Goal: Task Accomplishment & Management: Manage account settings

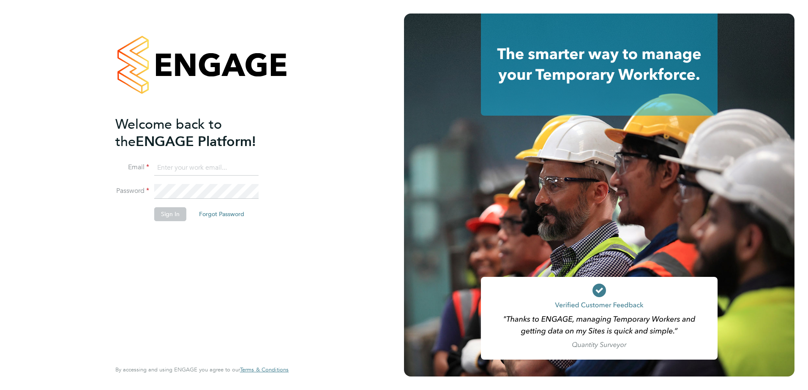
type input "VERITY.JOHNSTON@VISTRY.CO.UK"
click at [171, 220] on button "Sign In" at bounding box center [170, 214] width 32 height 14
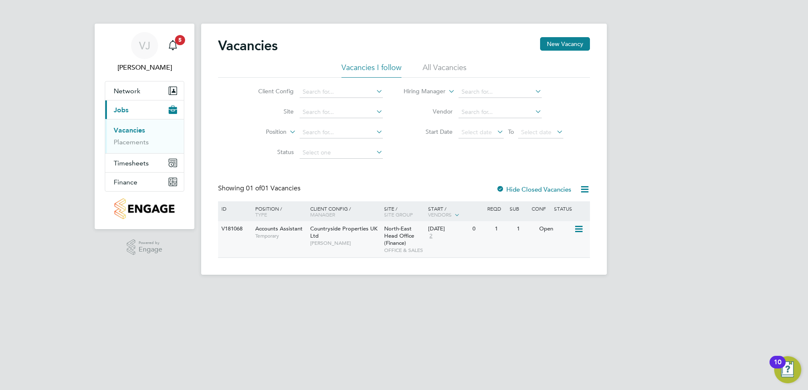
click at [575, 228] on icon at bounding box center [578, 229] width 8 height 10
click at [322, 240] on span "Verity Johnston" at bounding box center [345, 243] width 70 height 7
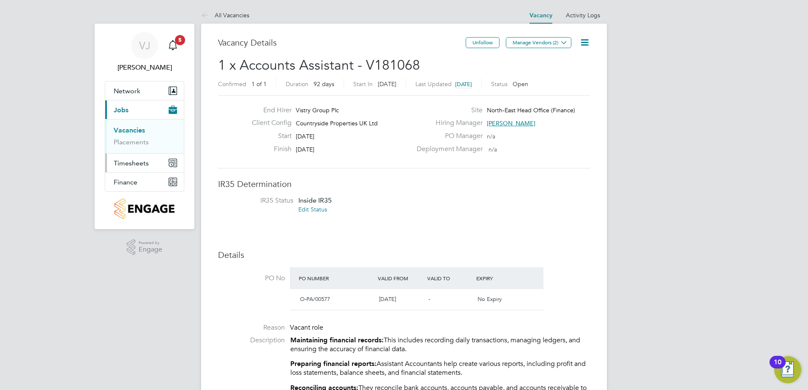
click at [149, 165] on button "Timesheets" at bounding box center [144, 163] width 79 height 19
click at [129, 155] on li "Timesheets" at bounding box center [145, 151] width 63 height 12
click at [132, 149] on link "Timesheets" at bounding box center [131, 149] width 35 height 8
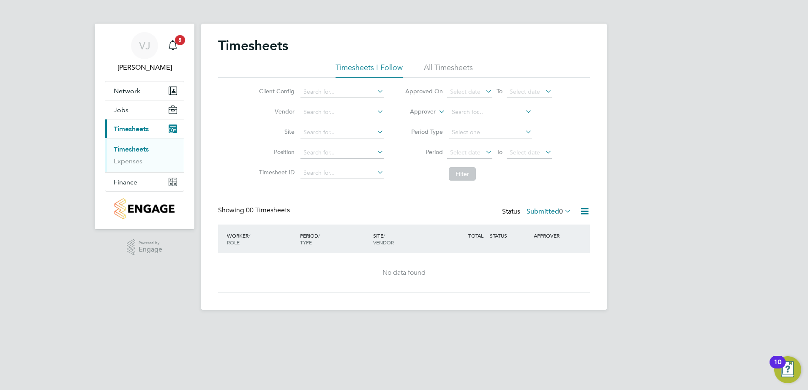
click at [440, 60] on div "Timesheets" at bounding box center [404, 49] width 372 height 25
click at [442, 65] on li "All Timesheets" at bounding box center [448, 70] width 49 height 15
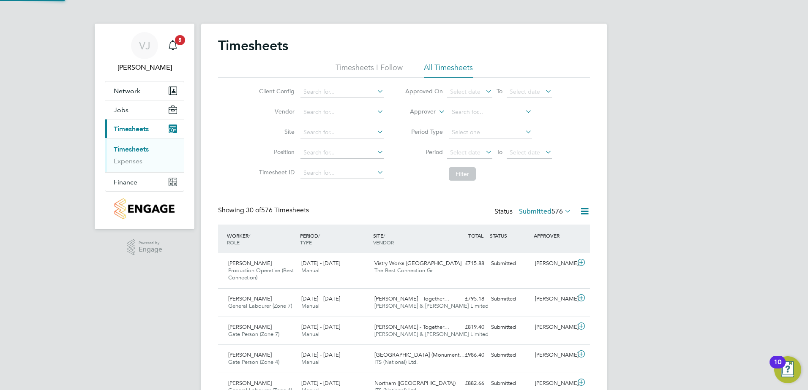
scroll to position [22, 73]
click at [349, 60] on div "Timesheets" at bounding box center [404, 49] width 372 height 25
click at [352, 65] on li "Timesheets I Follow" at bounding box center [368, 70] width 67 height 15
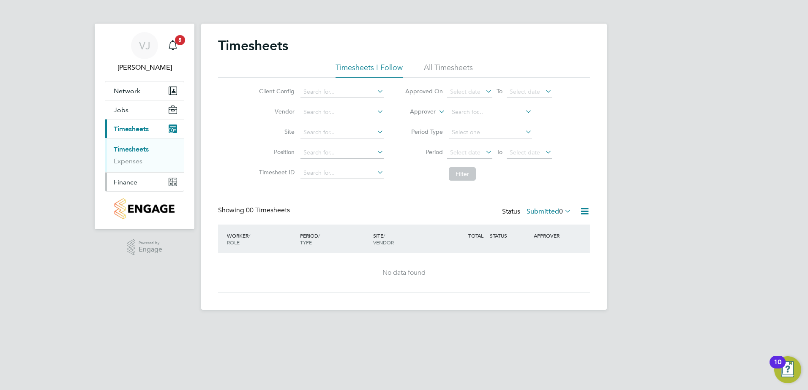
click at [129, 185] on span "Finance" at bounding box center [126, 182] width 24 height 8
click at [126, 174] on link "Invoices & Credit Notes" at bounding box center [140, 172] width 53 height 16
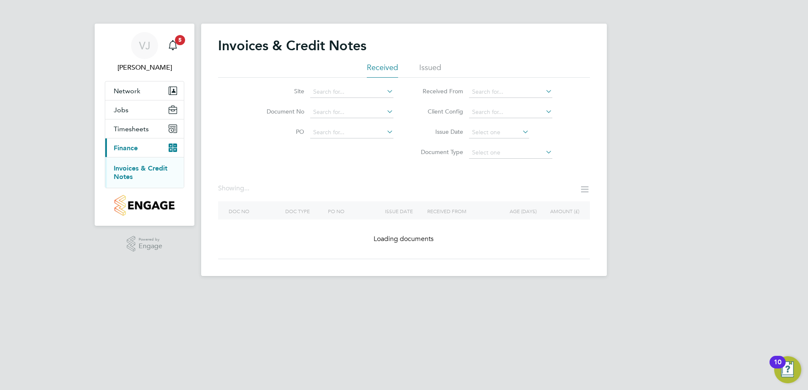
click at [126, 151] on span "Finance" at bounding box center [126, 148] width 24 height 8
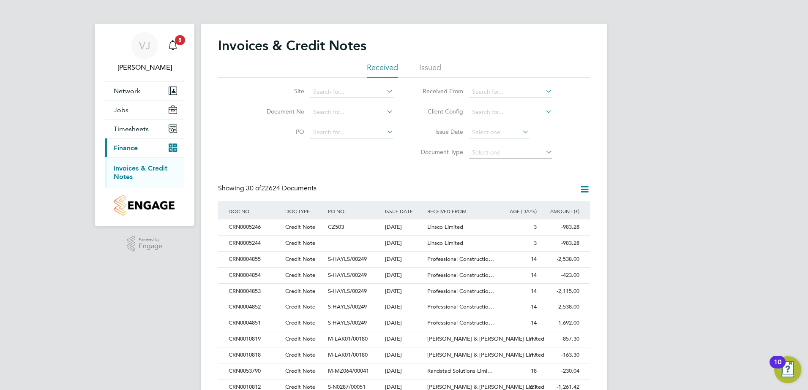
click at [122, 146] on span "Finance" at bounding box center [126, 148] width 24 height 8
click at [135, 130] on span "Timesheets" at bounding box center [131, 129] width 35 height 8
click at [142, 151] on link "Timesheets" at bounding box center [131, 149] width 35 height 8
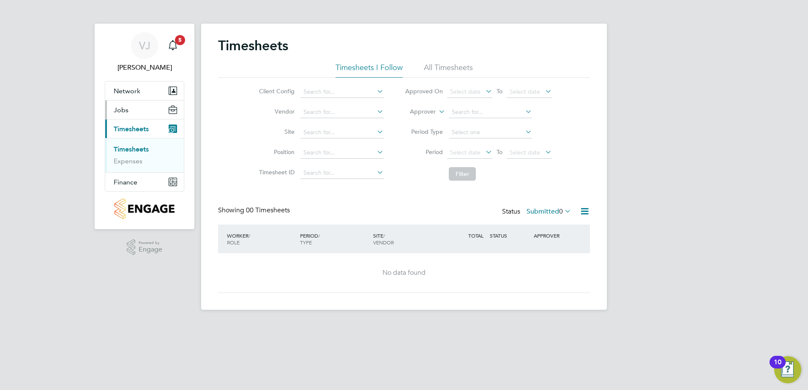
click at [128, 105] on button "Jobs" at bounding box center [144, 110] width 79 height 19
click at [136, 144] on link "Placements" at bounding box center [131, 142] width 35 height 8
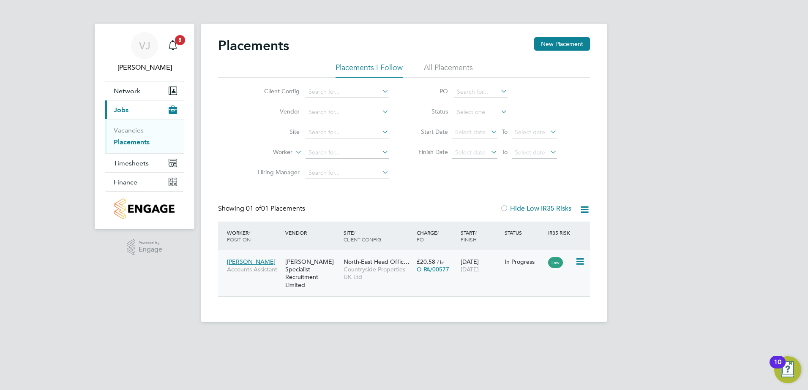
click at [583, 258] on icon at bounding box center [579, 262] width 8 height 10
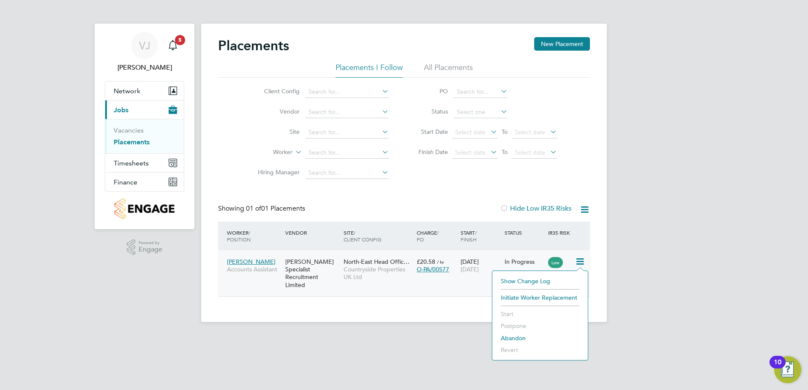
drag, startPoint x: 322, startPoint y: 313, endPoint x: 313, endPoint y: 313, distance: 9.3
click at [316, 313] on div "Placements New Placement Placements I Follow All Placements Client Config Vendo…" at bounding box center [403, 173] width 405 height 299
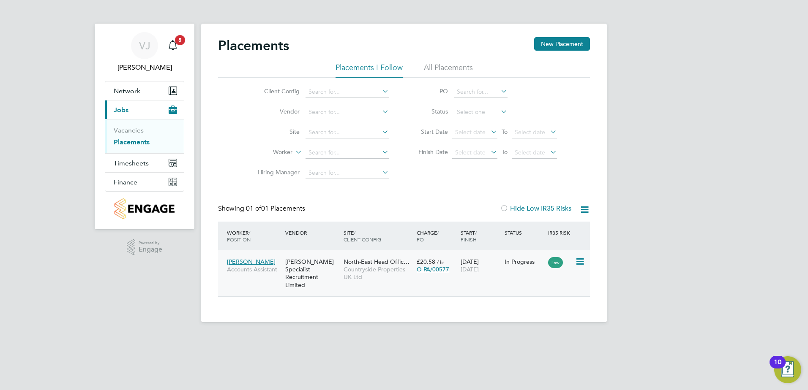
click at [258, 261] on span "[PERSON_NAME]" at bounding box center [251, 262] width 49 height 8
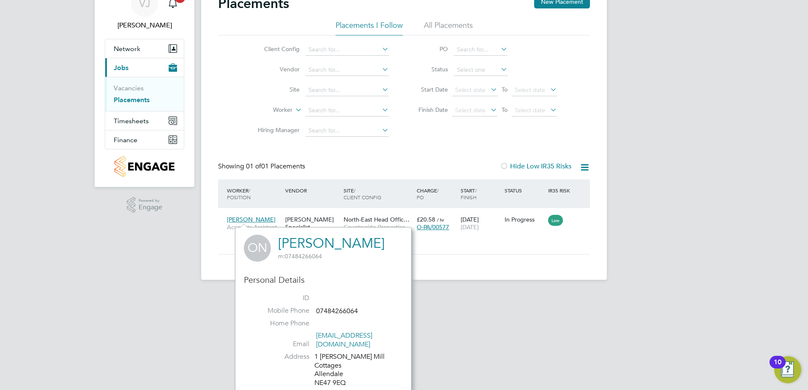
click at [534, 294] on html "VJ Verity Johnston Notifications 5 Applications: Network Team Members Sites Wor…" at bounding box center [404, 126] width 808 height 336
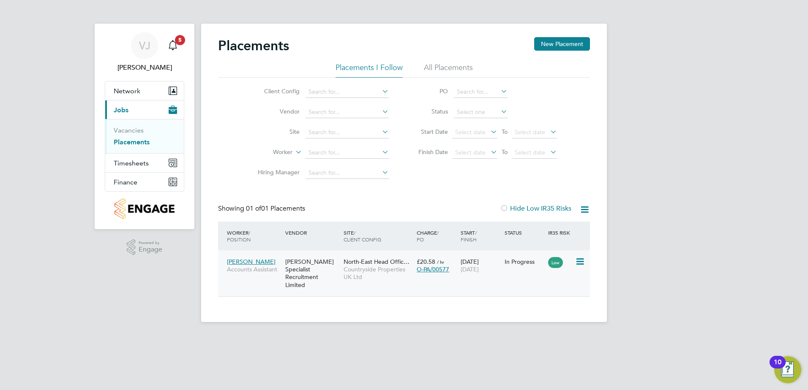
click at [327, 251] on div "Owen Nattrass Accounts Assistant Hays Specialist Recruitment Limited North-East…" at bounding box center [404, 273] width 372 height 46
click at [131, 139] on link "Placements" at bounding box center [132, 142] width 36 height 8
drag, startPoint x: 695, startPoint y: 215, endPoint x: 590, endPoint y: 210, distance: 104.4
click at [694, 215] on div "VJ Verity Johnston Notifications 5 Applications: Network Team Members Sites Wor…" at bounding box center [404, 168] width 808 height 336
click at [586, 204] on icon at bounding box center [584, 209] width 11 height 11
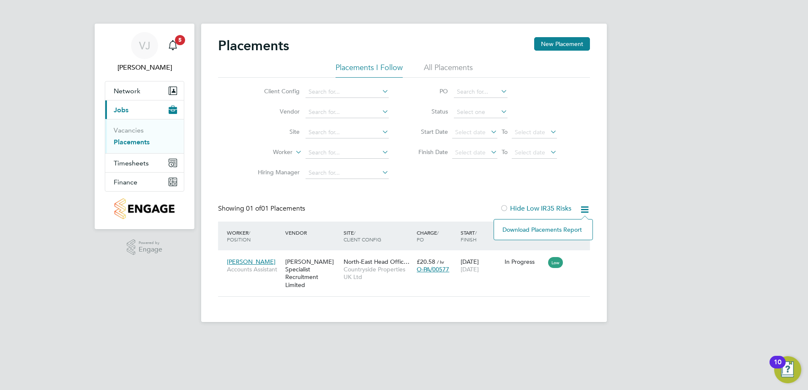
click at [629, 173] on div "VJ Verity Johnston Notifications 5 Applications: Network Team Members Sites Wor…" at bounding box center [404, 168] width 808 height 336
click at [351, 267] on span "Countryside Properties UK Ltd" at bounding box center [377, 273] width 69 height 15
click at [579, 260] on icon at bounding box center [579, 262] width 8 height 10
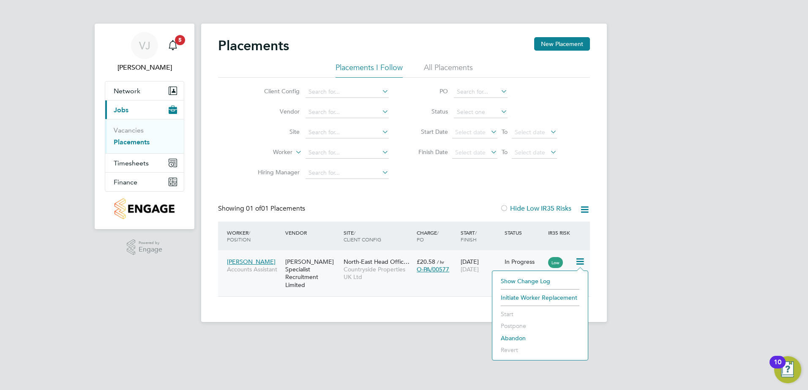
click at [636, 215] on div "VJ Verity Johnston Notifications 5 Applications: Network Team Members Sites Wor…" at bounding box center [404, 168] width 808 height 336
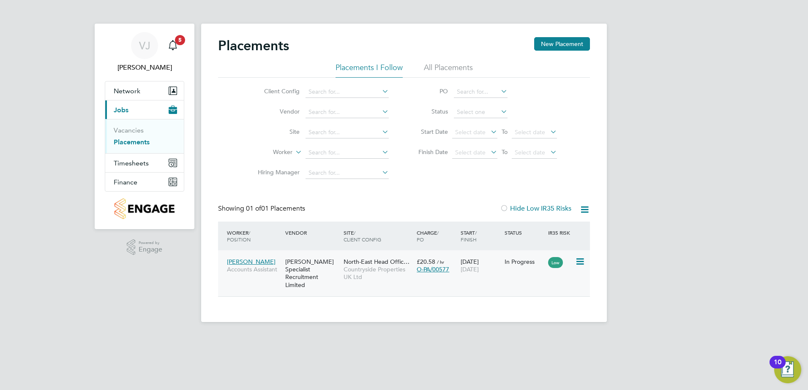
click at [582, 211] on icon at bounding box center [584, 209] width 11 height 11
click at [637, 204] on div "VJ Verity Johnston Notifications 5 Applications: Network Team Members Sites Wor…" at bounding box center [404, 168] width 808 height 336
click at [313, 262] on div "[PERSON_NAME] Specialist Recruitment Limited" at bounding box center [312, 273] width 58 height 39
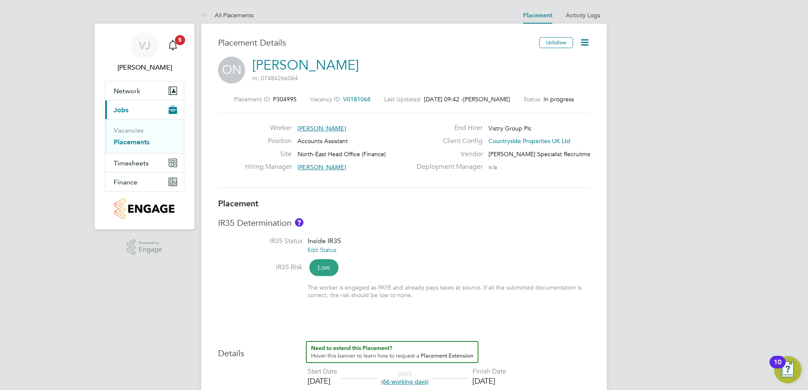
click at [584, 38] on icon at bounding box center [584, 42] width 11 height 11
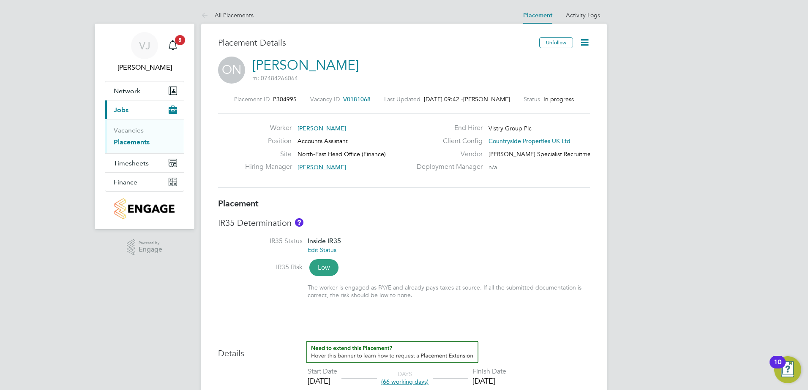
drag, startPoint x: 688, startPoint y: 132, endPoint x: 682, endPoint y: 131, distance: 5.6
click at [590, 37] on icon at bounding box center [584, 42] width 11 height 11
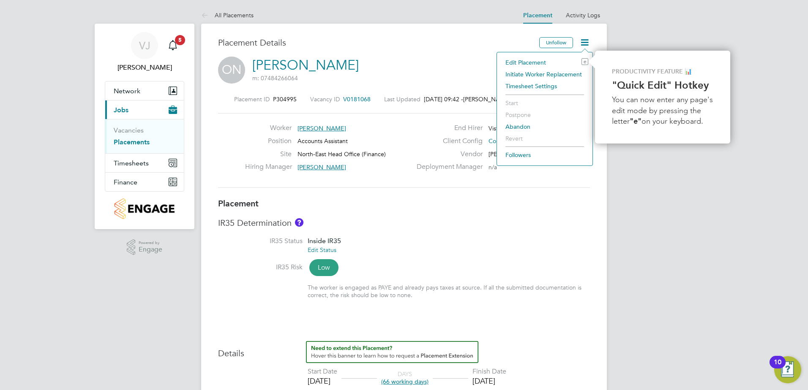
click at [544, 84] on li "Timesheet Settings" at bounding box center [544, 86] width 87 height 12
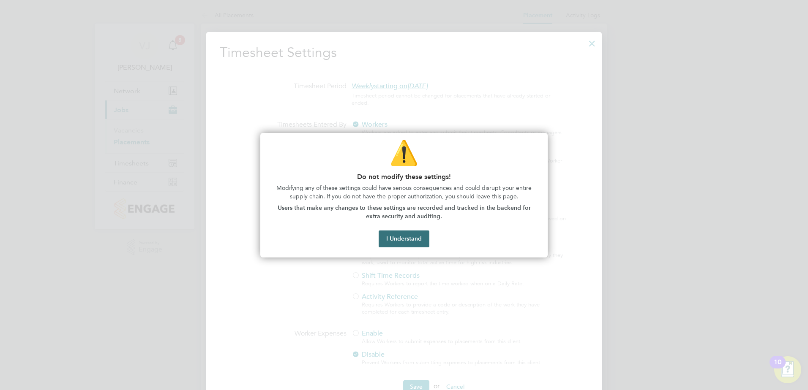
click at [410, 240] on button "I Understand" at bounding box center [403, 239] width 51 height 17
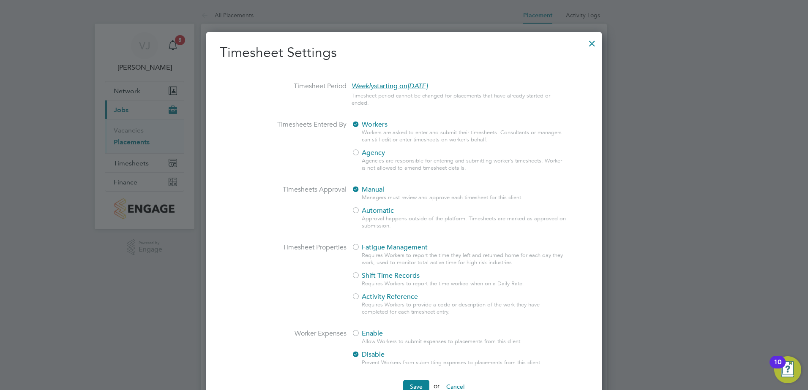
click at [597, 44] on div at bounding box center [591, 41] width 15 height 15
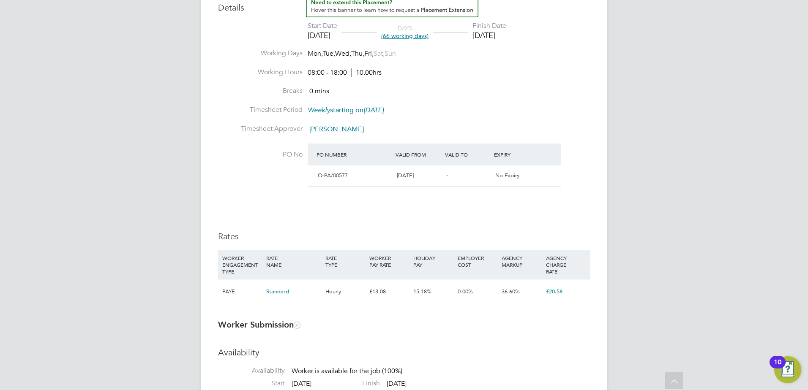
click at [676, 232] on div "[PERSON_NAME] [PERSON_NAME] Notifications 5 Applications: Network Team Members …" at bounding box center [404, 380] width 808 height 1452
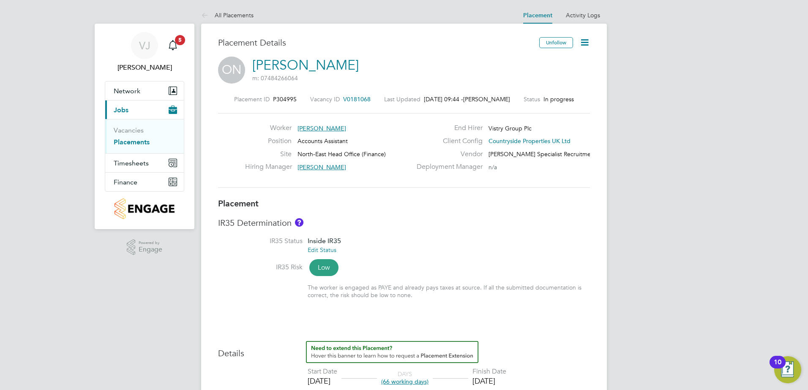
click at [586, 39] on icon at bounding box center [584, 42] width 11 height 11
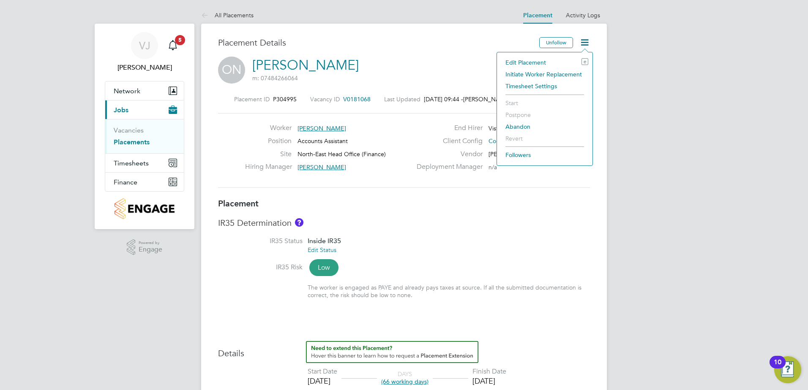
click at [427, 44] on h3 "Placement Details" at bounding box center [375, 42] width 315 height 11
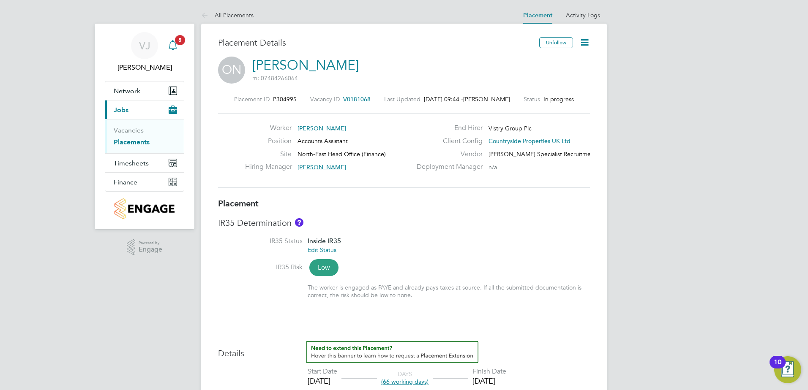
click at [175, 42] on span "5" at bounding box center [180, 40] width 10 height 10
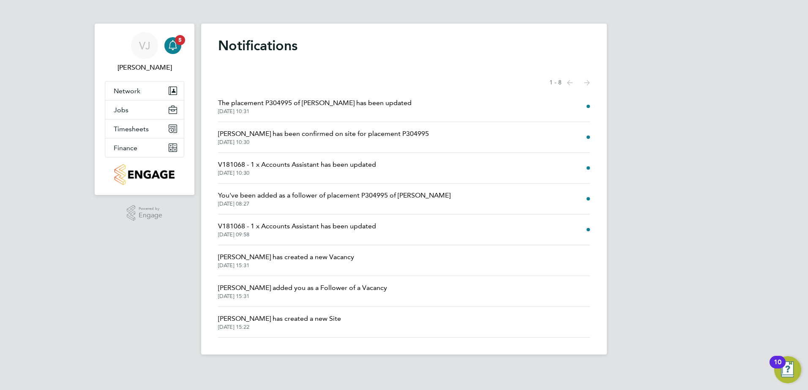
click at [404, 108] on li "The placement P304995 of Owen Nattrass has been updated 30 Sep 2025, 10:31" at bounding box center [404, 106] width 372 height 31
click at [395, 98] on span "The placement P304995 of Owen Nattrass has been updated" at bounding box center [314, 103] width 193 height 10
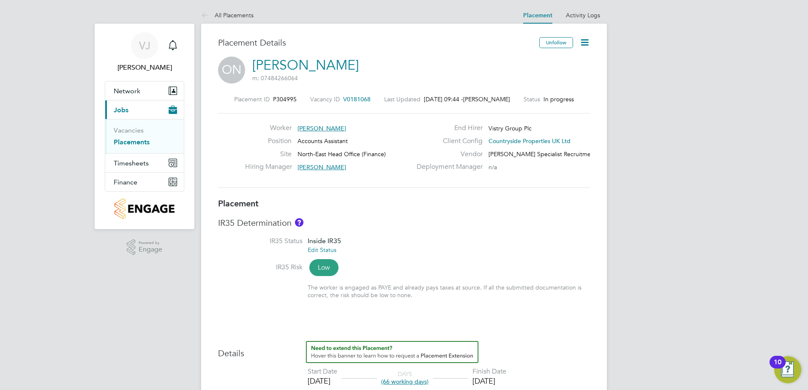
click at [587, 40] on icon at bounding box center [584, 42] width 11 height 11
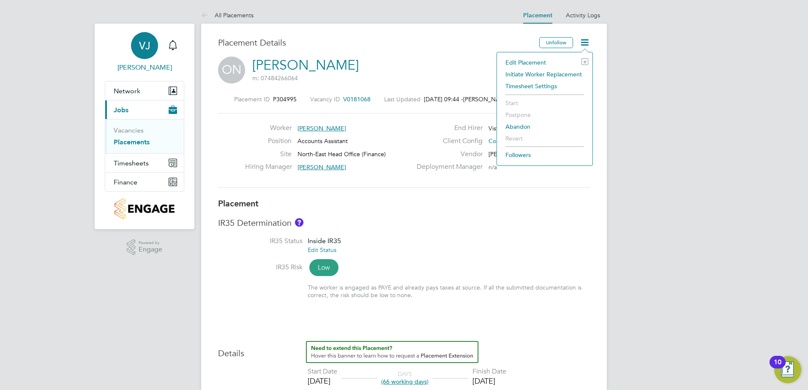
click at [153, 47] on div "VJ" at bounding box center [144, 45] width 27 height 27
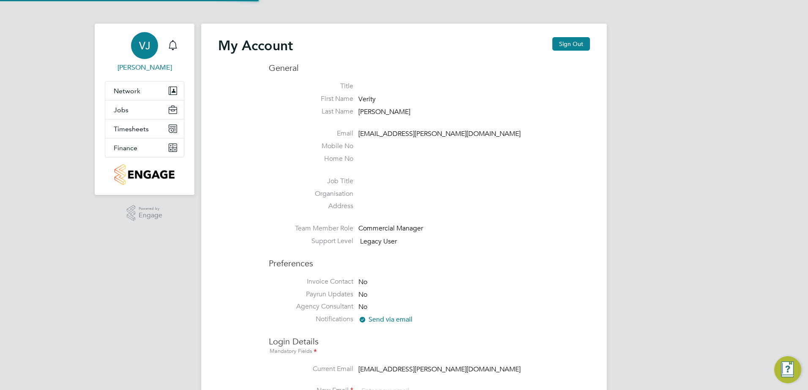
type input "VERITY.JOHNSTON@VISTRY.CO.UK"
